Goal: Feedback & Contribution: Contribute content

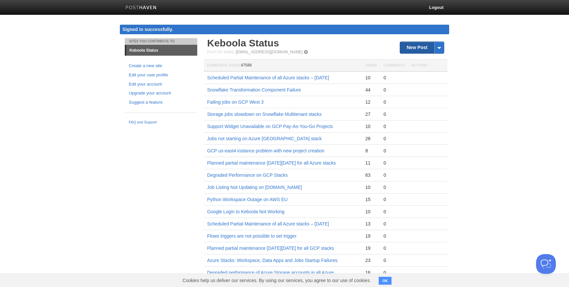
click at [416, 48] on link "New Post" at bounding box center [422, 48] width 44 height 12
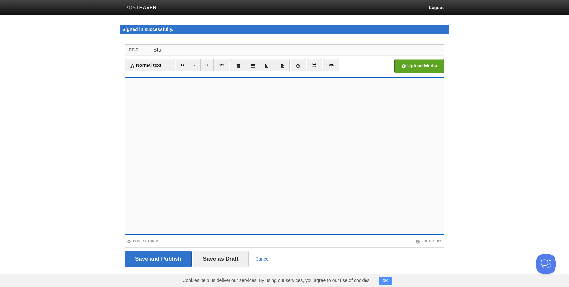
click at [167, 49] on input "Stu" at bounding box center [297, 50] width 293 height 11
click at [180, 65] on link "B" at bounding box center [182, 65] width 13 height 13
click at [200, 50] on input "Stuck jobs - AWS" at bounding box center [297, 50] width 293 height 11
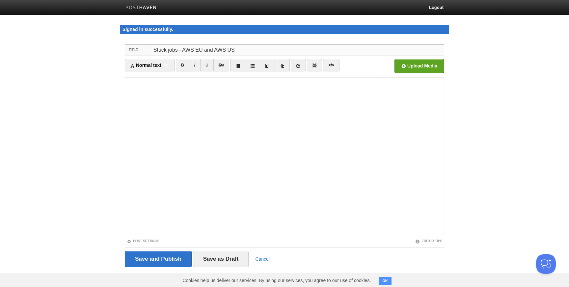
type input "Stuck jobs - AWS EU and AWS US"
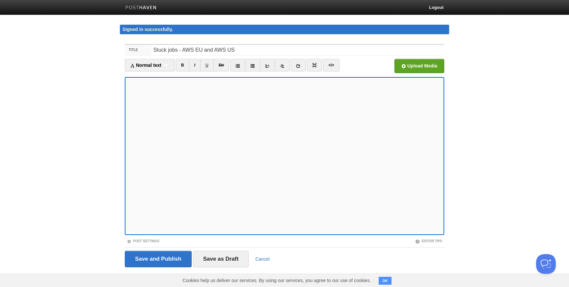
click at [93, 183] on body "Logout Signed in successfully. Signed in successfully. × Sites You Contribute T…" at bounding box center [284, 146] width 569 height 292
click at [152, 259] on input "Save and Publish" at bounding box center [158, 259] width 67 height 16
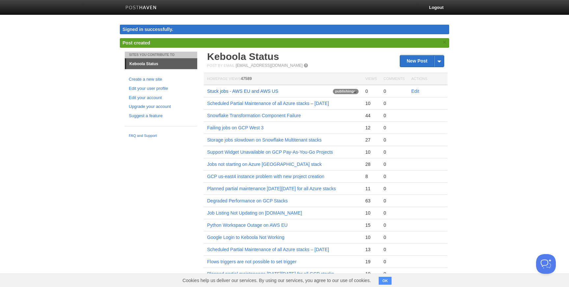
click at [238, 93] on link "Stuck jobs - AWS EU and AWS US" at bounding box center [242, 91] width 71 height 5
